Goal: Find specific page/section: Find specific page/section

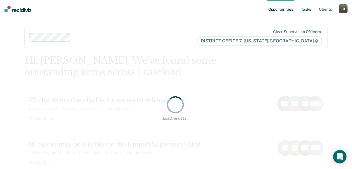
click at [310, 10] on link "Tasks" at bounding box center [306, 9] width 12 height 18
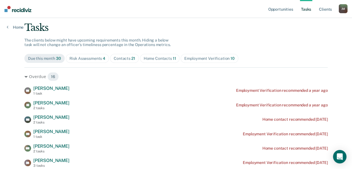
scroll to position [33, 0]
click at [83, 60] on div "Risk Assessments 4" at bounding box center [87, 58] width 36 height 5
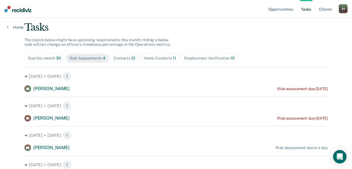
scroll to position [44, 0]
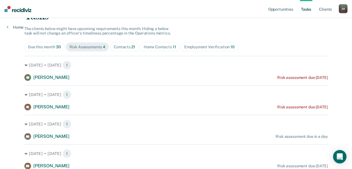
click at [118, 45] on div "Contacts 21" at bounding box center [125, 47] width 22 height 5
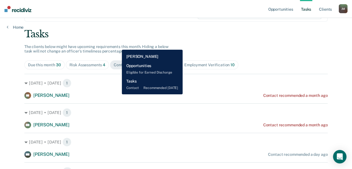
scroll to position [0, 0]
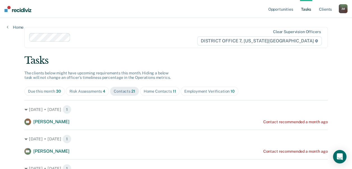
click at [152, 92] on div "Home Contacts 11" at bounding box center [160, 91] width 32 height 5
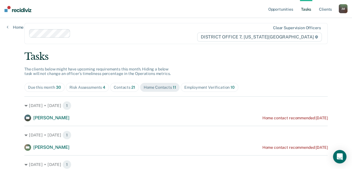
scroll to position [3, 0]
